Goal: Go to known website: Access a specific website the user already knows

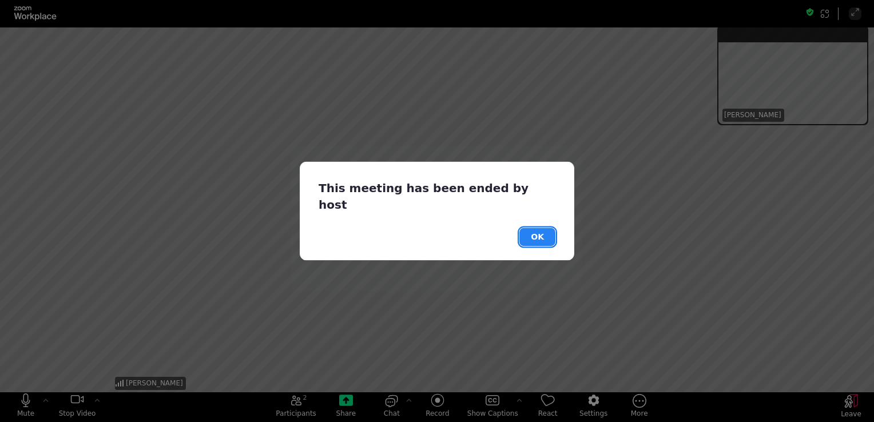
click at [543, 228] on button "OK" at bounding box center [537, 237] width 36 height 18
